Goal: Task Accomplishment & Management: Manage account settings

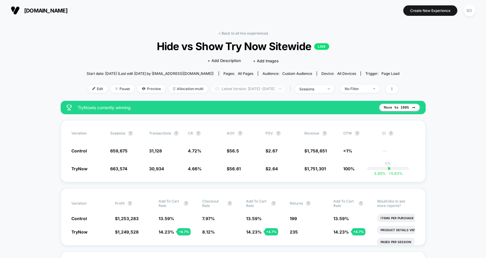
click at [238, 89] on span "Latest Version: [DATE] - [DATE]" at bounding box center [248, 89] width 75 height 8
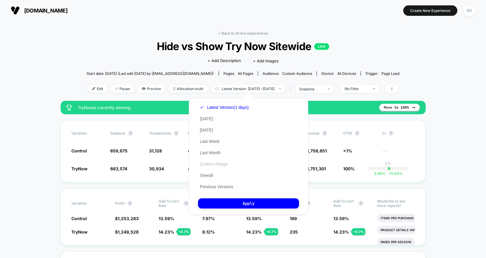
click at [211, 163] on button "Custom Range" at bounding box center [213, 164] width 31 height 5
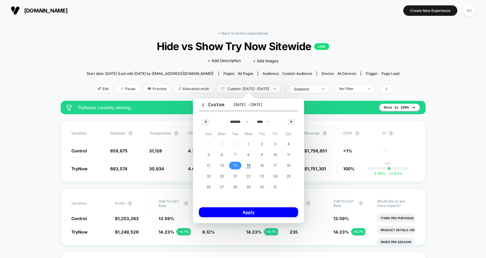
click at [233, 166] on span "14" at bounding box center [235, 165] width 4 height 11
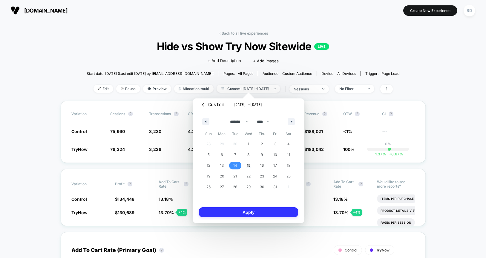
click at [243, 215] on button "Apply" at bounding box center [248, 213] width 99 height 10
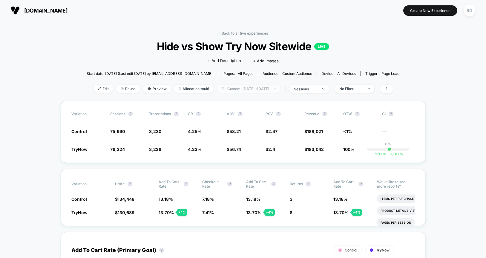
click at [255, 90] on span "Custom: [DATE] - [DATE]" at bounding box center [249, 89] width 64 height 8
select select "*"
select select "****"
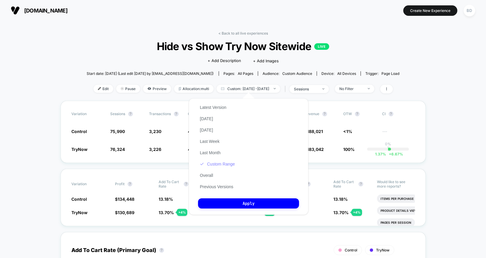
click at [218, 166] on button "Custom Range" at bounding box center [217, 164] width 39 height 5
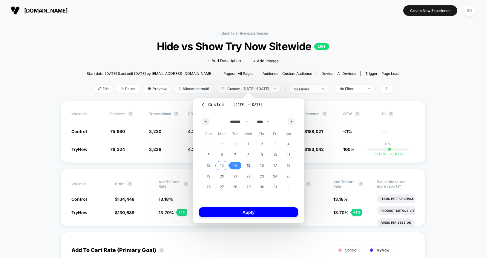
click at [222, 164] on span "13" at bounding box center [222, 165] width 4 height 11
click at [234, 166] on span "14" at bounding box center [235, 165] width 4 height 11
click at [246, 212] on button "Apply" at bounding box center [248, 213] width 99 height 10
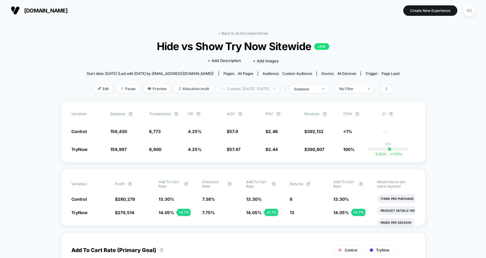
click at [226, 88] on span "Custom: [DATE] - [DATE]" at bounding box center [249, 89] width 64 height 8
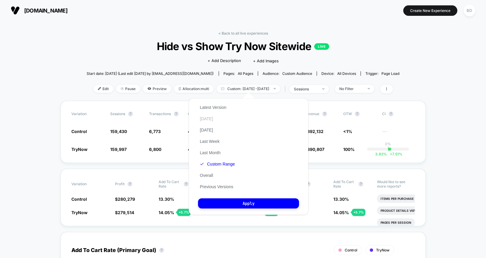
click at [209, 119] on button "[DATE]" at bounding box center [206, 118] width 17 height 5
click at [245, 201] on button "Apply" at bounding box center [248, 204] width 101 height 10
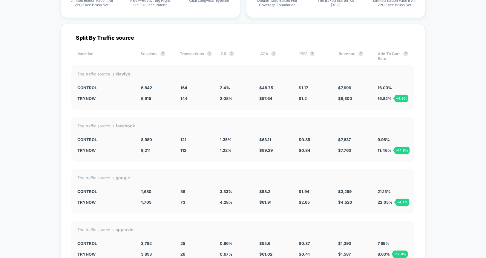
scroll to position [1622, 0]
click at [218, 105] on div "The traffic source is: klaviyo Control 6,842 164 2.4 % $ 48.75 $ 1.17 $ 7,996 1…" at bounding box center [242, 87] width 343 height 45
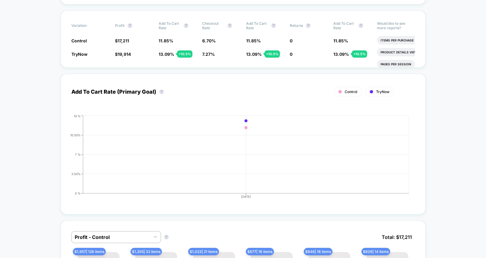
scroll to position [0, 0]
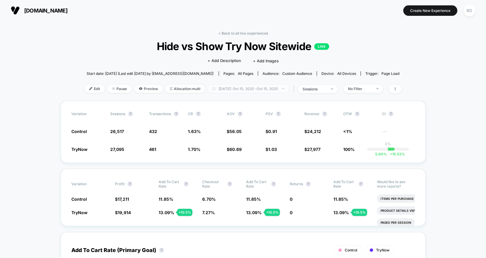
click at [266, 87] on span "[DATE]: [DATE] - [DATE]" at bounding box center [248, 89] width 81 height 8
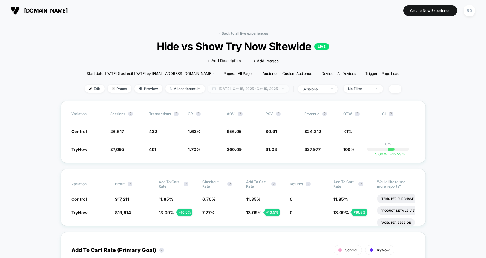
click at [253, 88] on span "[DATE]: [DATE] - [DATE]" at bounding box center [248, 89] width 81 height 8
select select "*"
select select "****"
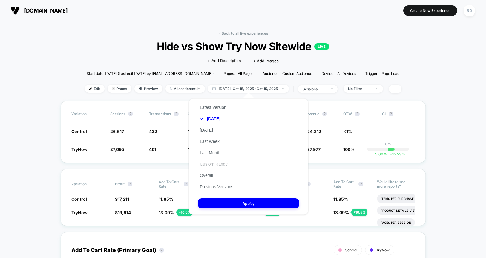
click at [216, 166] on button "Custom Range" at bounding box center [213, 164] width 31 height 5
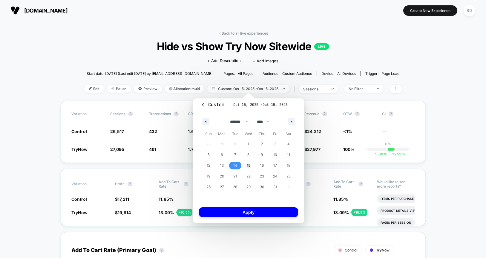
click at [236, 165] on span "14" at bounding box center [235, 165] width 4 height 11
click at [245, 166] on span "15" at bounding box center [248, 166] width 13 height 8
click at [244, 212] on button "Apply" at bounding box center [248, 213] width 99 height 10
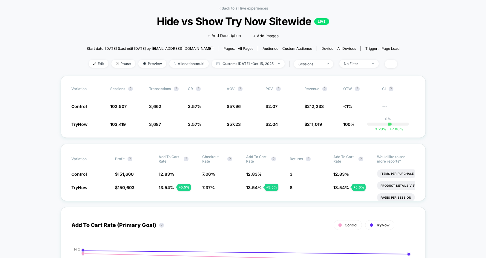
scroll to position [4, 0]
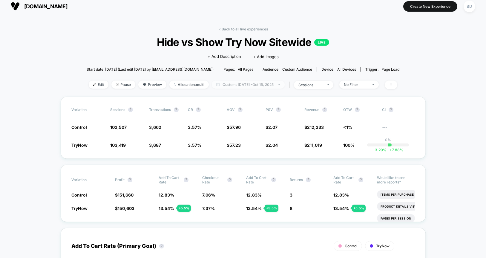
click at [264, 85] on span "Custom: [DATE] - [DATE]" at bounding box center [248, 85] width 73 height 8
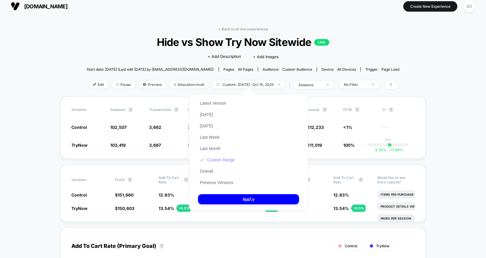
click at [219, 160] on button "Custom Range" at bounding box center [217, 159] width 39 height 5
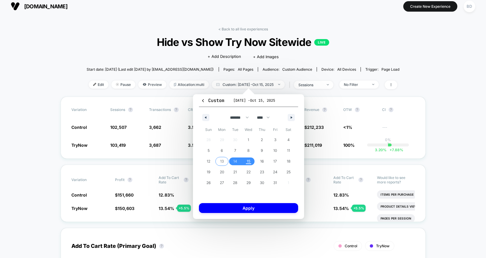
click at [223, 159] on span "13" at bounding box center [222, 161] width 4 height 11
click at [248, 160] on span "15" at bounding box center [249, 161] width 4 height 11
click at [250, 206] on button "Apply" at bounding box center [248, 208] width 99 height 10
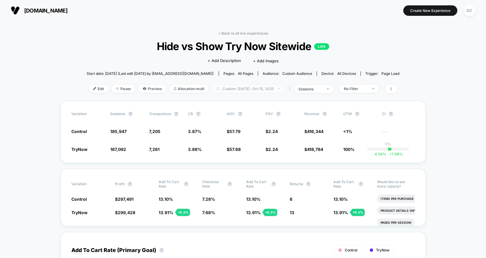
click at [226, 88] on span "Custom: [DATE] - [DATE]" at bounding box center [248, 89] width 73 height 8
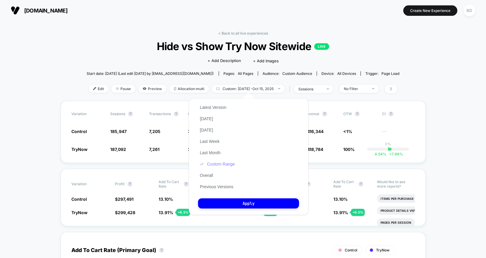
click at [212, 164] on button "Custom Range" at bounding box center [217, 164] width 39 height 5
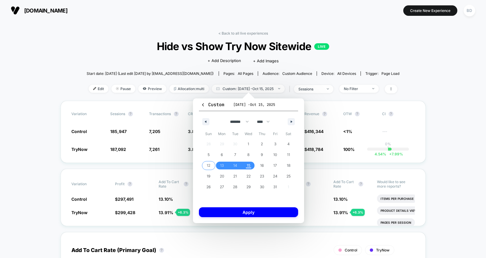
click at [209, 169] on span "12" at bounding box center [209, 165] width 4 height 11
click at [247, 166] on span "15" at bounding box center [249, 165] width 4 height 11
click at [247, 213] on button "Apply" at bounding box center [248, 213] width 99 height 10
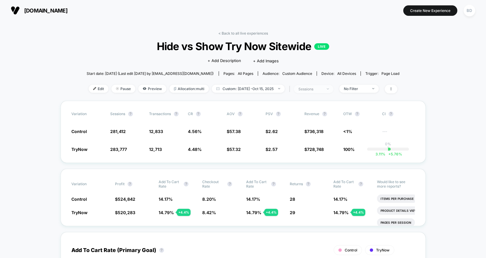
click at [322, 89] on div "sessions" at bounding box center [311, 89] width 24 height 4
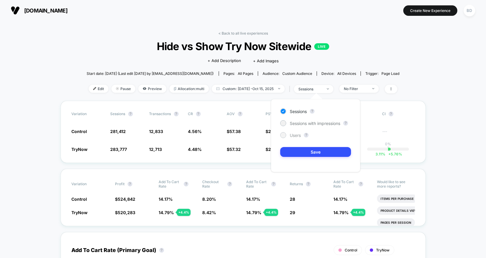
click at [291, 134] on span "Users" at bounding box center [295, 135] width 11 height 5
click at [297, 149] on button "Save" at bounding box center [315, 152] width 71 height 10
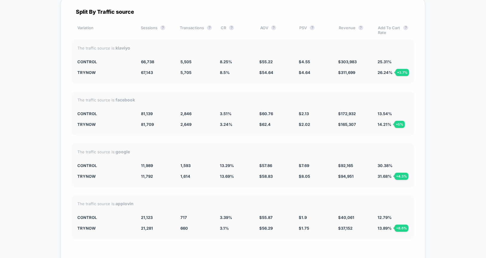
scroll to position [1649, 0]
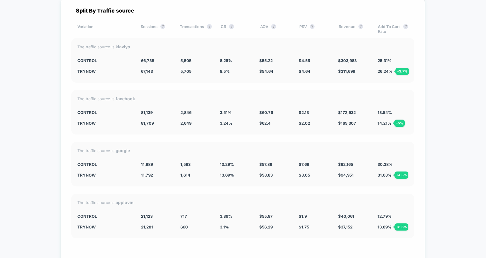
click at [206, 185] on div "Split By Traffic source Variation Sessions ? Transactions ? CR ? AOV ? PSV ? Re…" at bounding box center [243, 144] width 365 height 295
